Goal: Transaction & Acquisition: Purchase product/service

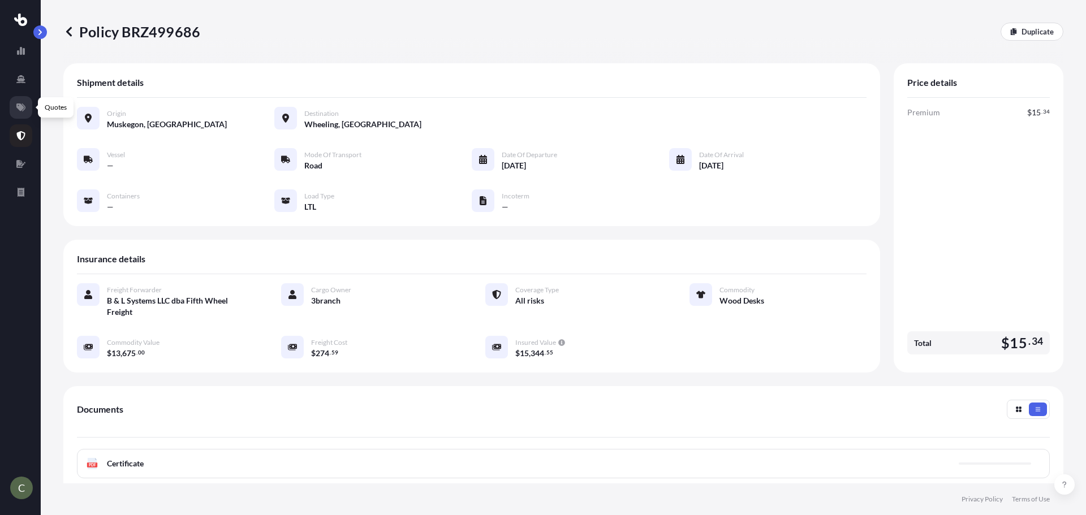
click at [16, 110] on icon at bounding box center [20, 107] width 9 height 9
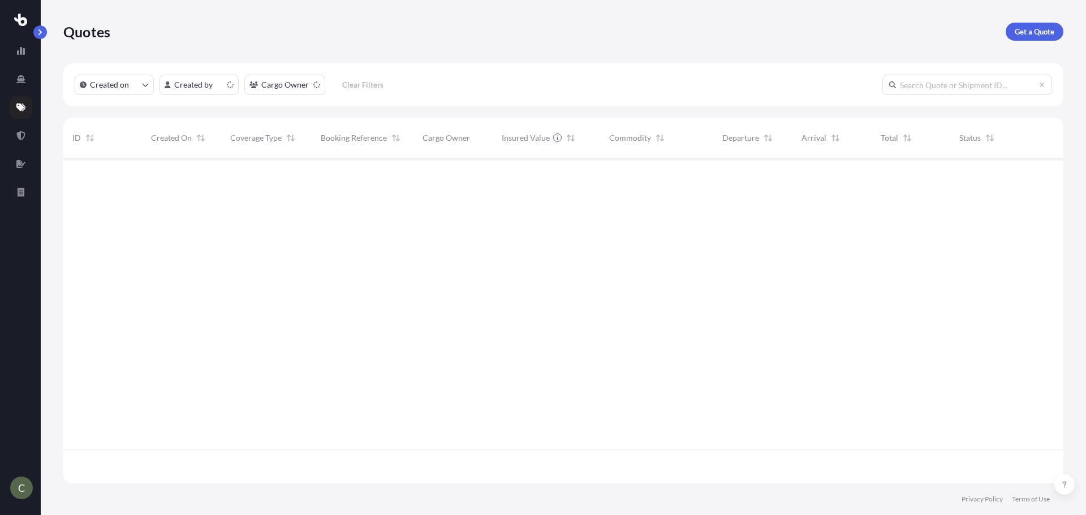
scroll to position [323, 992]
click at [1019, 35] on p "Get a Quote" at bounding box center [1035, 31] width 40 height 11
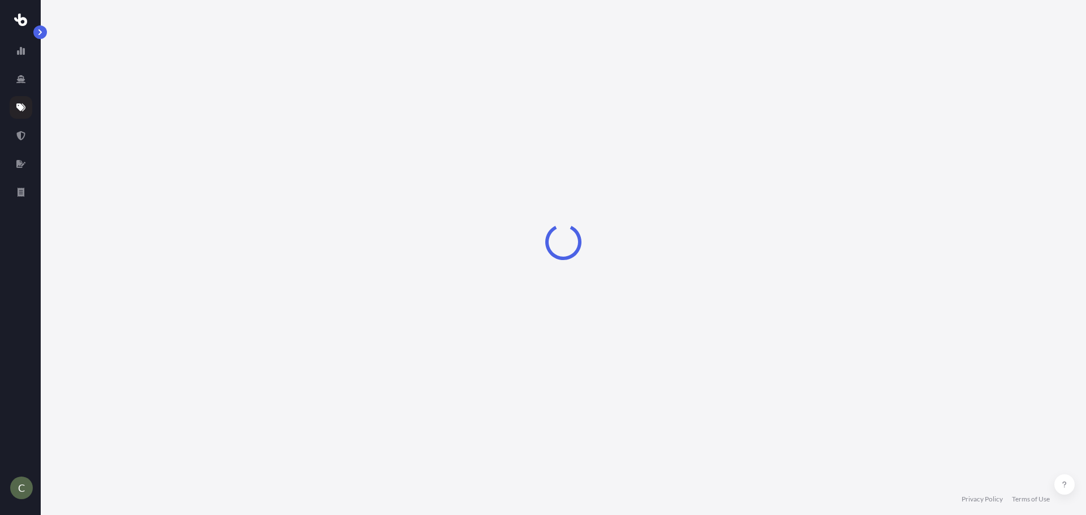
select select "Sea"
select select "1"
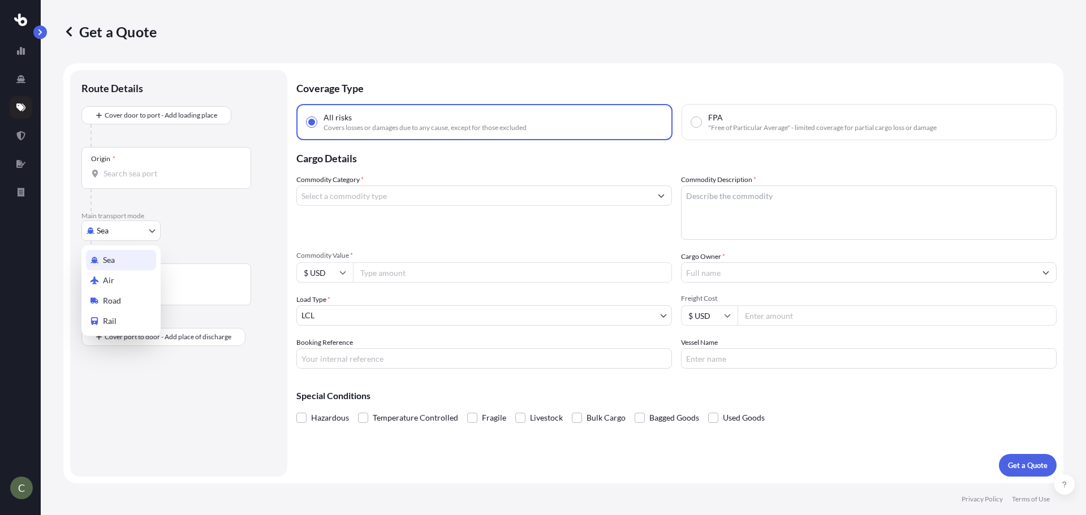
click at [146, 235] on body "C Get a Quote Route Details Cover door to port - Add loading place Place of loa…" at bounding box center [543, 257] width 1086 height 515
click at [120, 303] on span "Road" at bounding box center [112, 300] width 18 height 11
select select "Road"
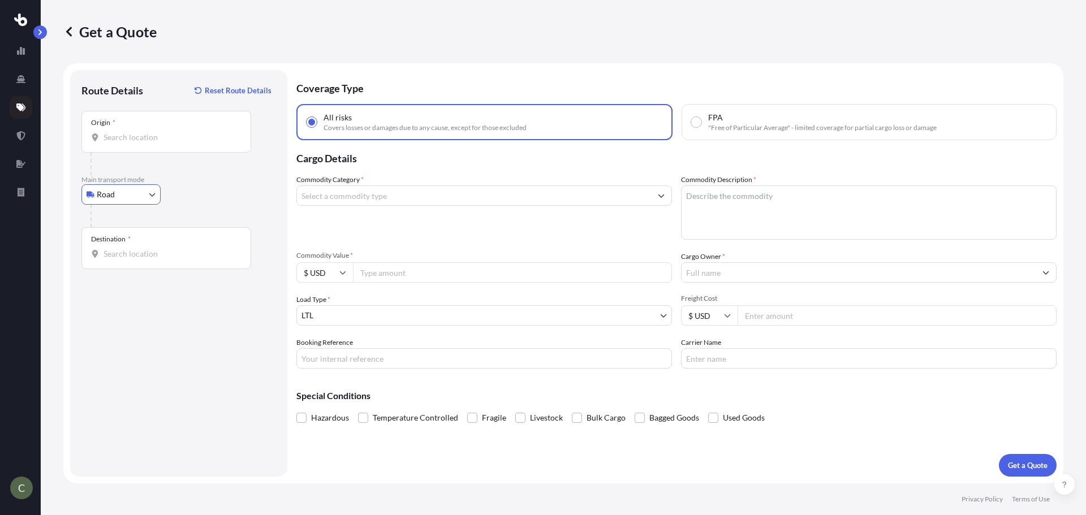
click at [140, 137] on input "Origin *" at bounding box center [171, 137] width 134 height 11
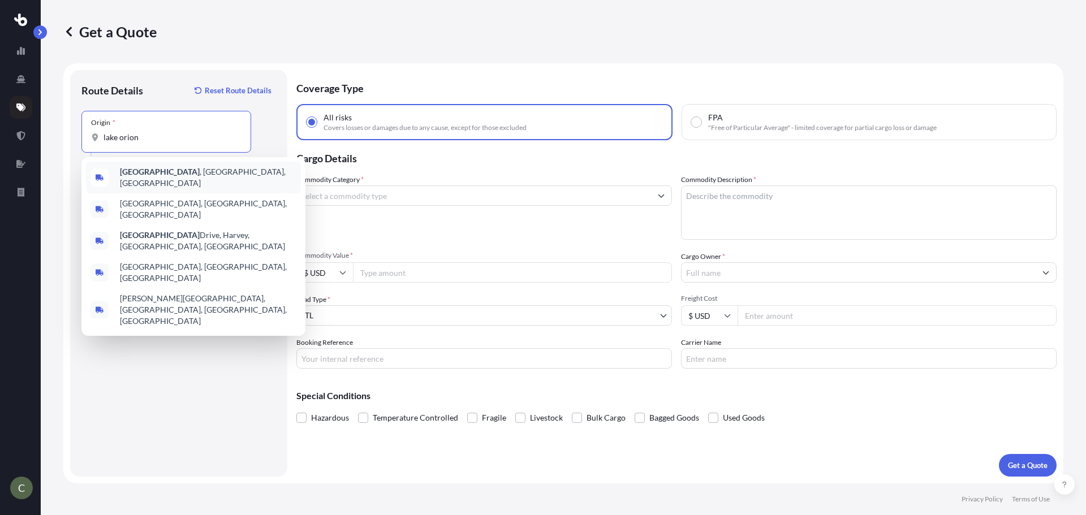
click at [134, 175] on b "[GEOGRAPHIC_DATA]" at bounding box center [160, 172] width 80 height 10
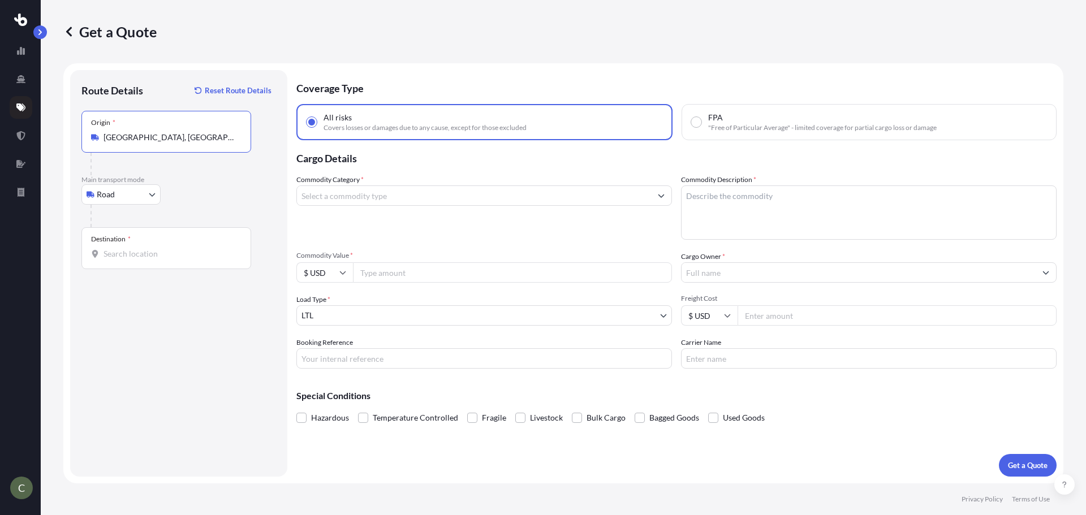
type input "[GEOGRAPHIC_DATA], [GEOGRAPHIC_DATA], [GEOGRAPHIC_DATA]"
click at [128, 260] on div "Destination *" at bounding box center [166, 248] width 170 height 42
click at [128, 260] on input "Destination *" at bounding box center [171, 253] width 134 height 11
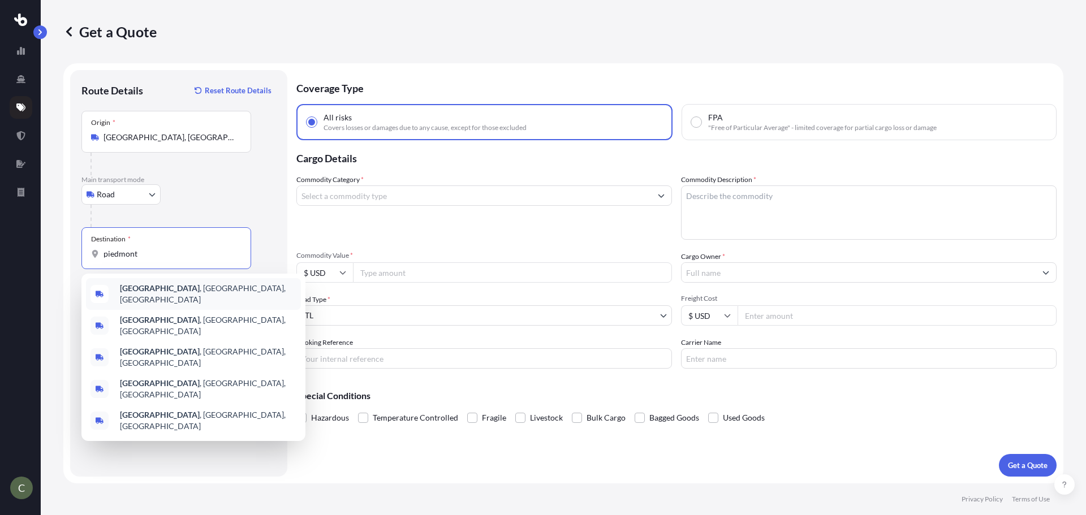
click at [140, 287] on b "[GEOGRAPHIC_DATA]" at bounding box center [160, 288] width 80 height 10
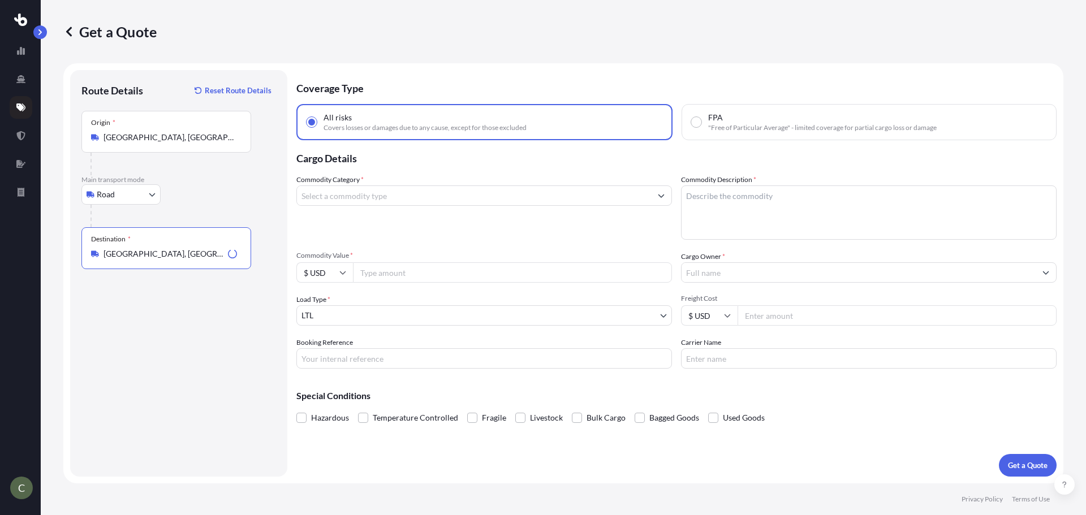
type input "[GEOGRAPHIC_DATA], [GEOGRAPHIC_DATA], [GEOGRAPHIC_DATA]"
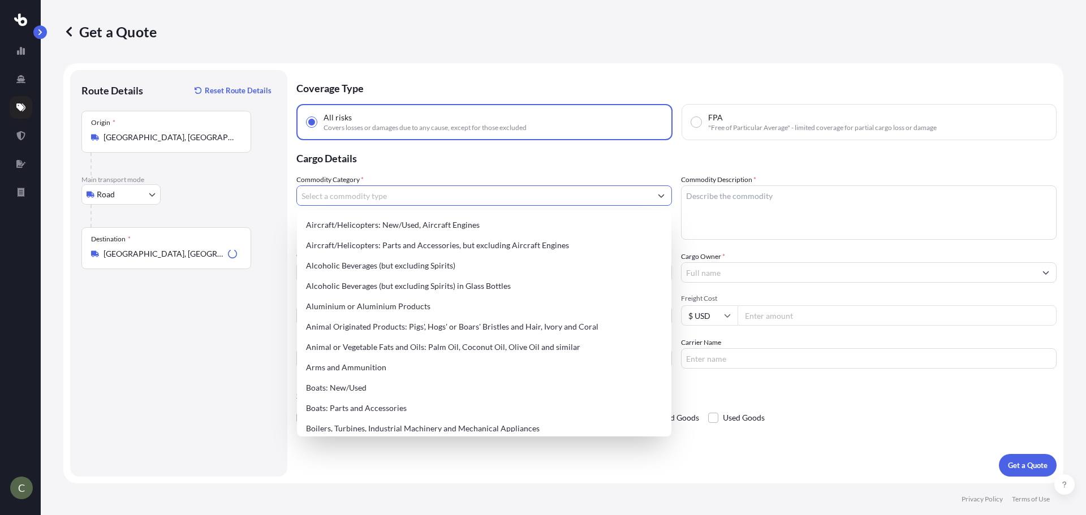
click at [357, 203] on input "Commodity Category *" at bounding box center [474, 196] width 354 height 20
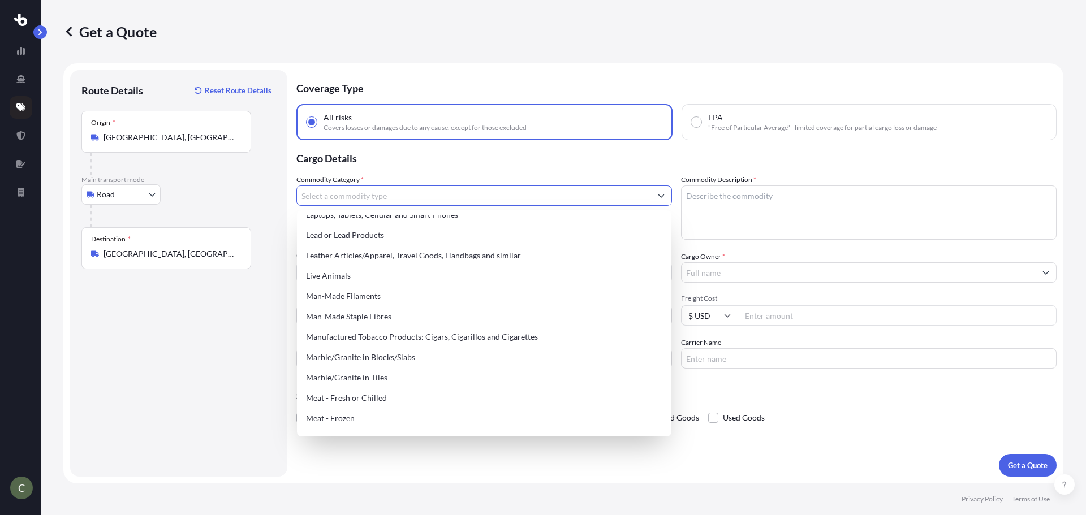
scroll to position [1527, 0]
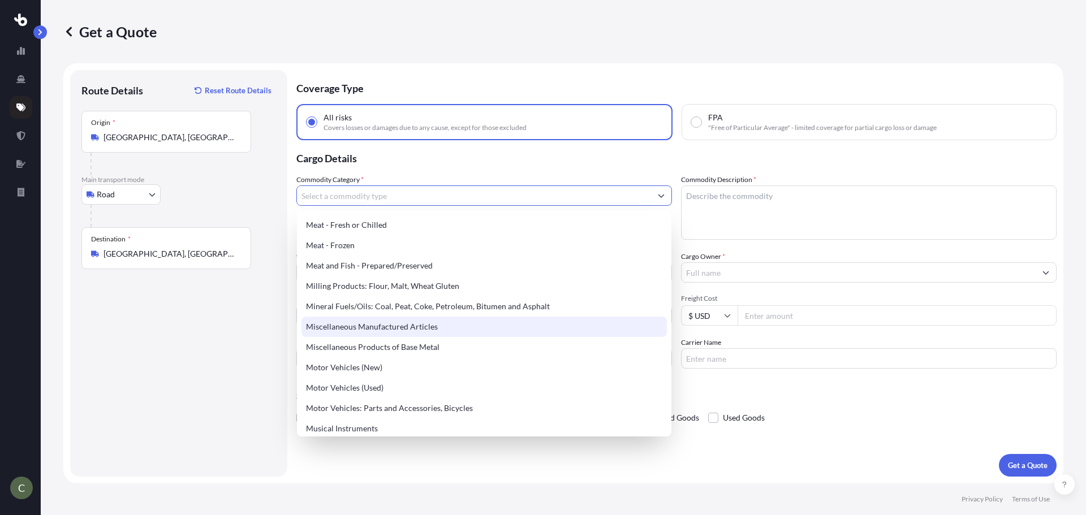
click at [380, 328] on div "Miscellaneous Manufactured Articles" at bounding box center [484, 327] width 365 height 20
type input "Miscellaneous Manufactured Articles"
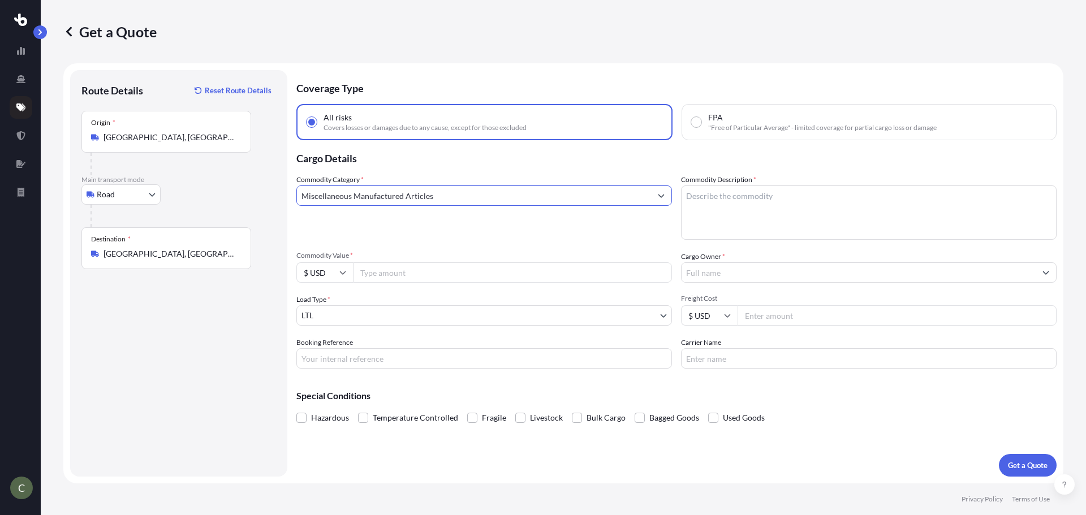
click at [722, 209] on textarea "Commodity Description *" at bounding box center [869, 213] width 376 height 54
type textarea "Prototype pallet"
click at [575, 268] on input "Commodity Value *" at bounding box center [512, 272] width 319 height 20
type input "6900"
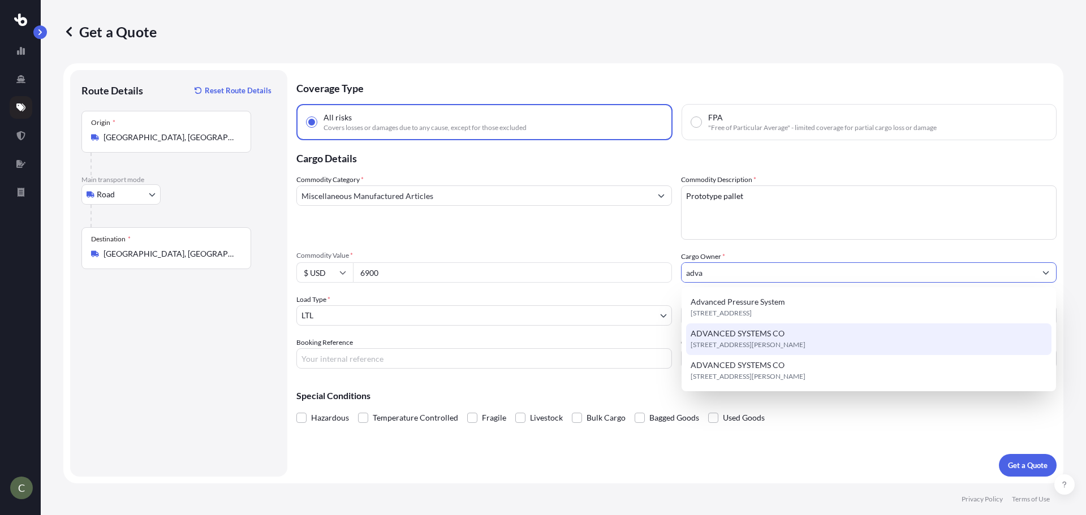
click at [744, 339] on span "ADVANCED SYSTEMS CO" at bounding box center [738, 333] width 94 height 11
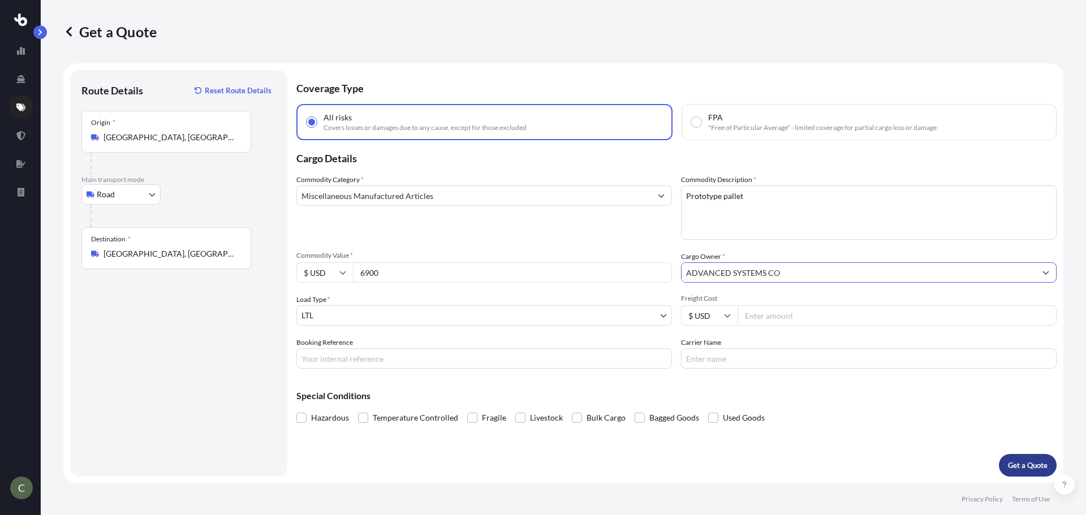
type input "ADVANCED SYSTEMS CO"
click at [1019, 469] on p "Get a Quote" at bounding box center [1028, 465] width 40 height 11
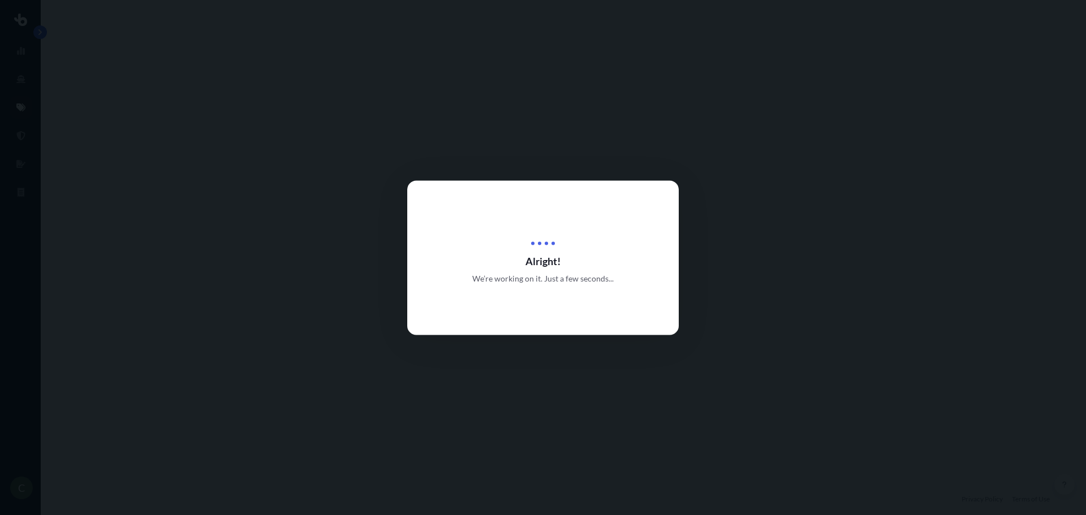
select select "Road"
select select "1"
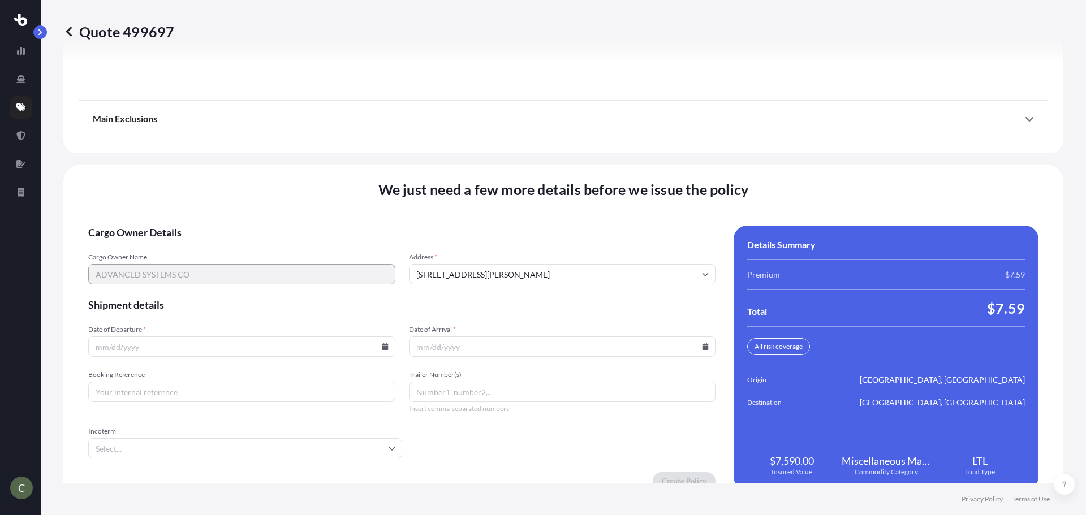
scroll to position [1449, 0]
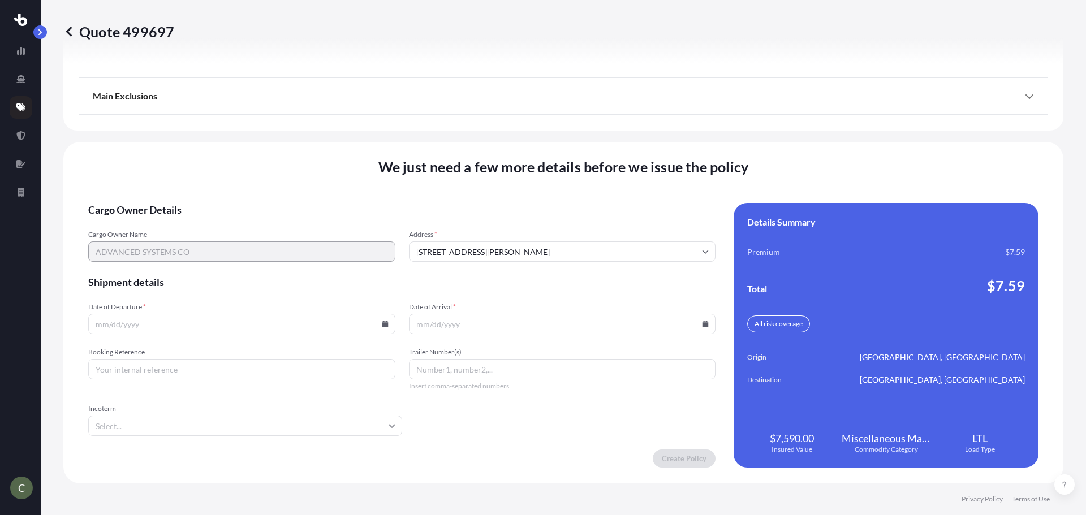
click at [382, 322] on icon at bounding box center [385, 324] width 6 height 7
click at [218, 248] on button "24" at bounding box center [214, 245] width 18 height 18
type input "[DATE]"
click at [703, 326] on icon at bounding box center [706, 324] width 6 height 7
click at [587, 249] on button "26" at bounding box center [585, 245] width 18 height 18
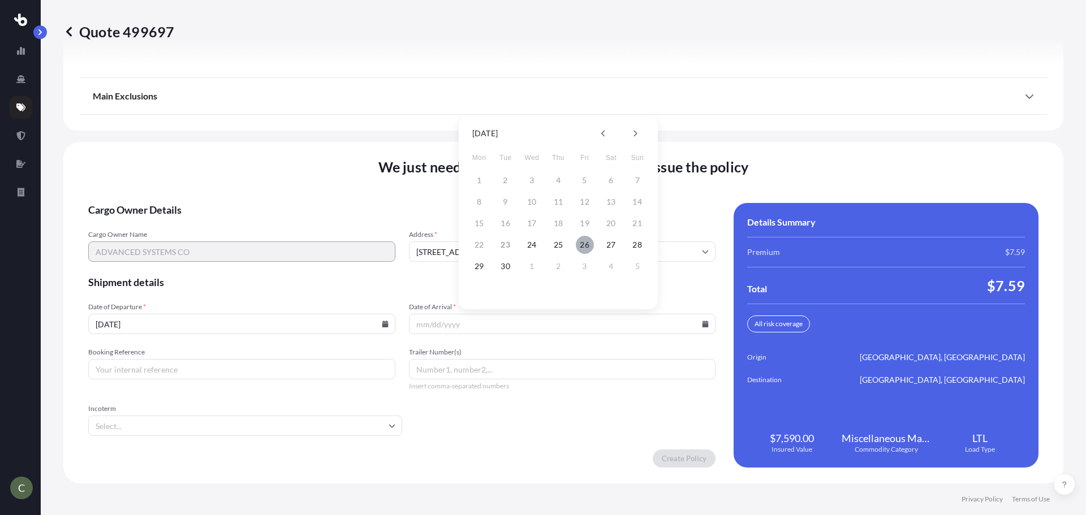
type input "[DATE]"
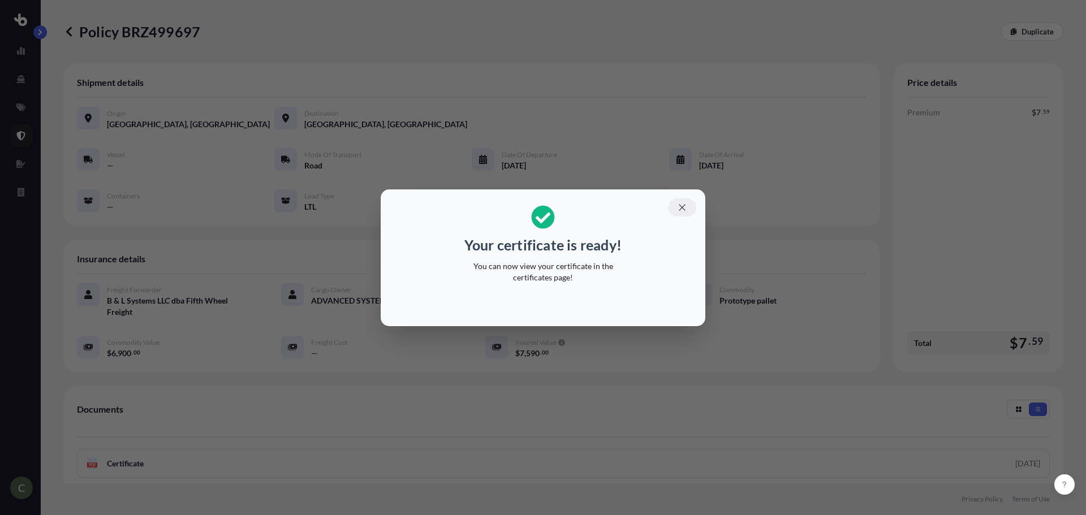
click at [683, 207] on icon "button" at bounding box center [682, 208] width 10 height 10
